Goal: Task Accomplishment & Management: Manage account settings

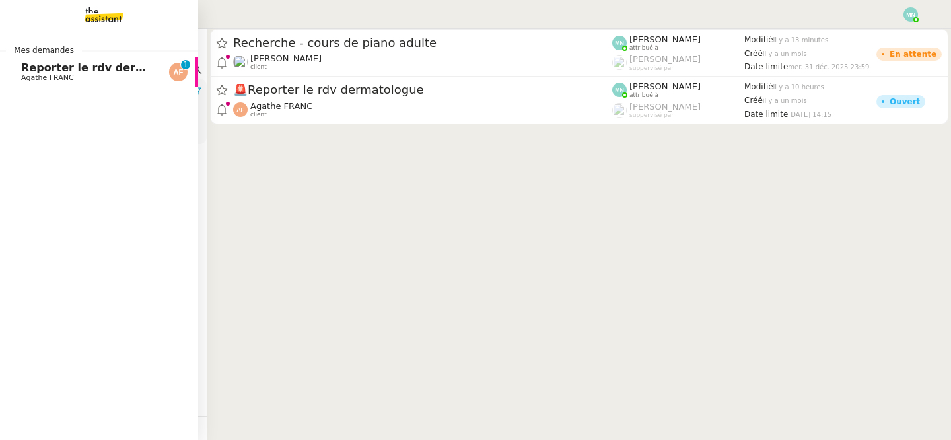
click at [38, 76] on span "Agathe FRANC" at bounding box center [47, 77] width 53 height 9
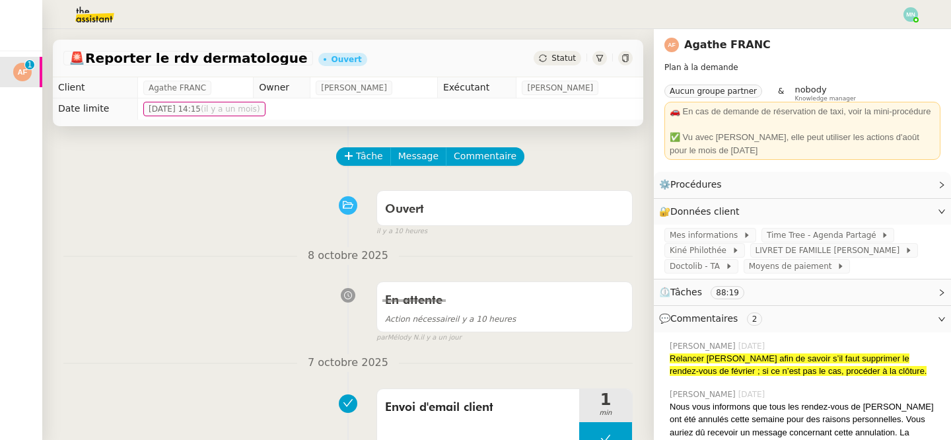
click at [96, 22] on img at bounding box center [84, 14] width 102 height 29
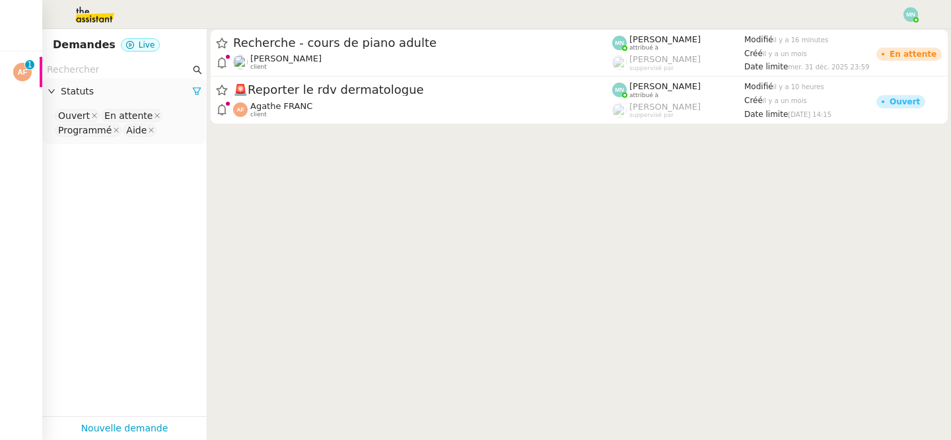
click at [181, 129] on nz-select-top-control "Ouvert En attente Programmé Aide" at bounding box center [124, 123] width 143 height 31
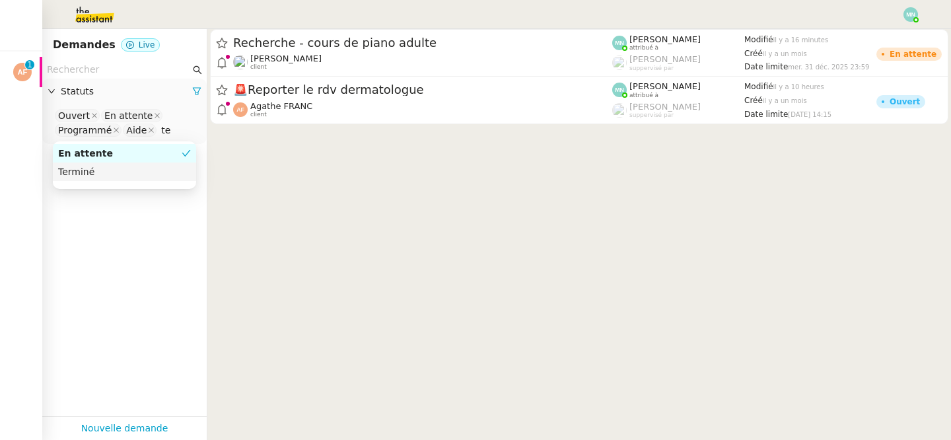
type input "te"
click at [129, 178] on nz-option-item "Terminé" at bounding box center [124, 171] width 143 height 18
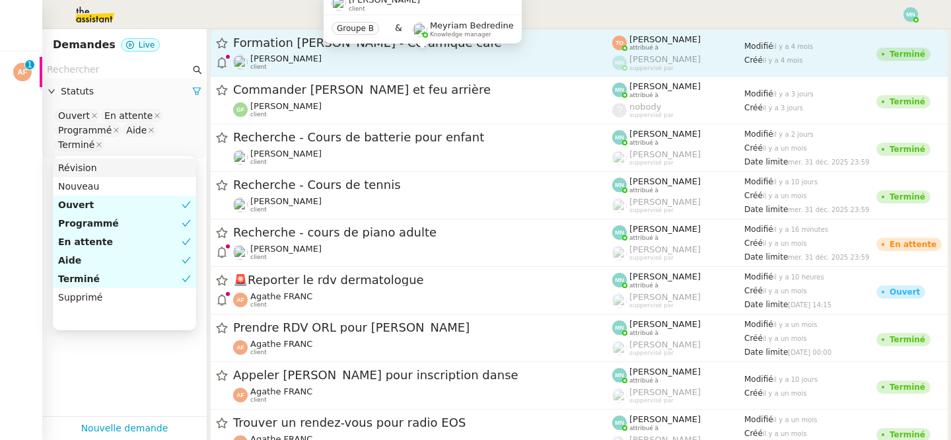
click at [347, 58] on div "[PERSON_NAME] client" at bounding box center [422, 62] width 379 height 17
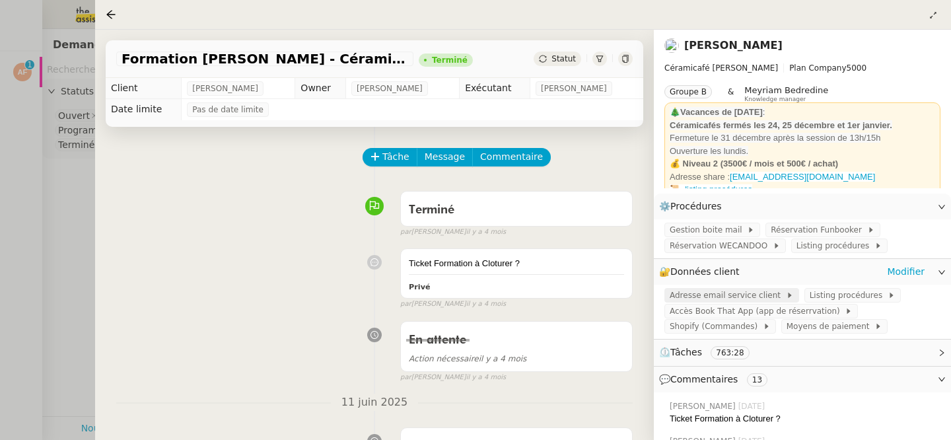
click at [716, 297] on span "Adresse email service client" at bounding box center [728, 295] width 116 height 13
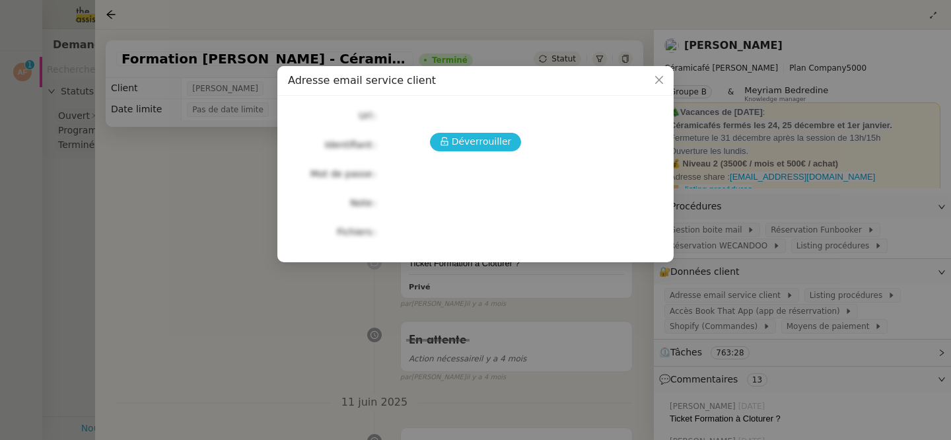
click at [477, 144] on span "Déverrouiller" at bounding box center [482, 141] width 60 height 15
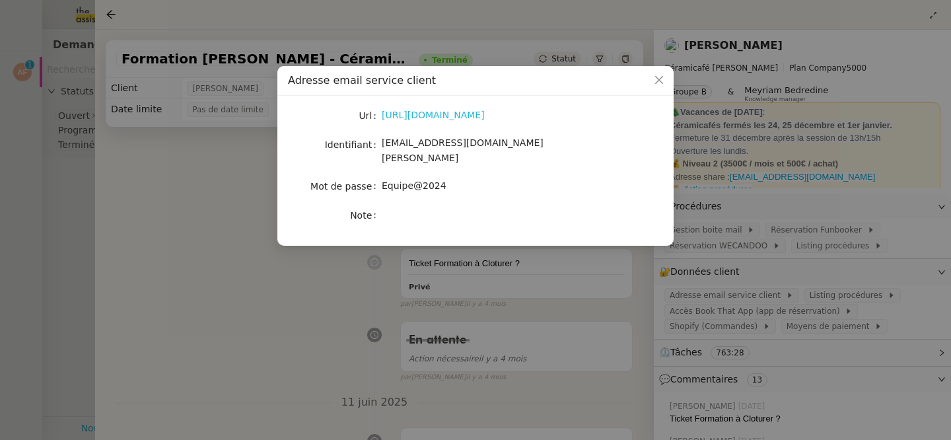
click at [440, 110] on link "[URL][DOMAIN_NAME]" at bounding box center [433, 115] width 103 height 11
